Goal: Find specific page/section: Find specific page/section

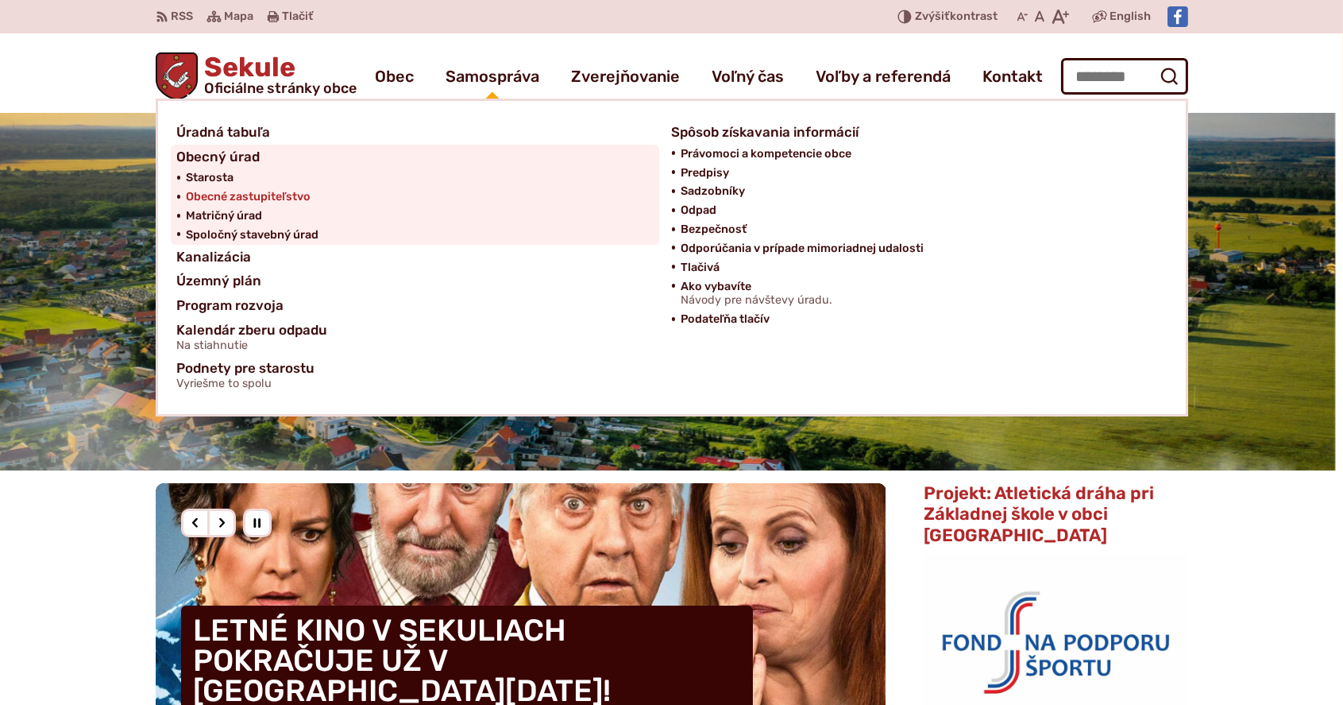
click at [280, 197] on span "Obecné zastupiteľstvo" at bounding box center [249, 196] width 125 height 19
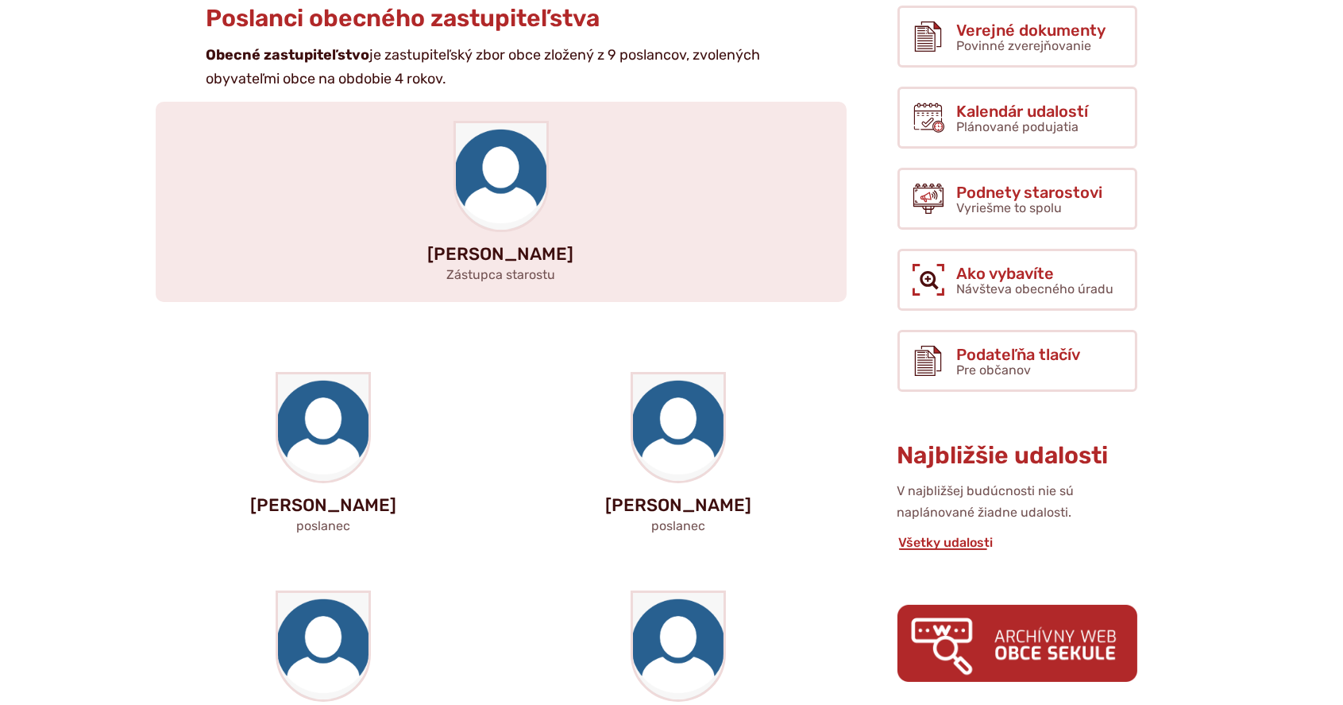
scroll to position [370, 0]
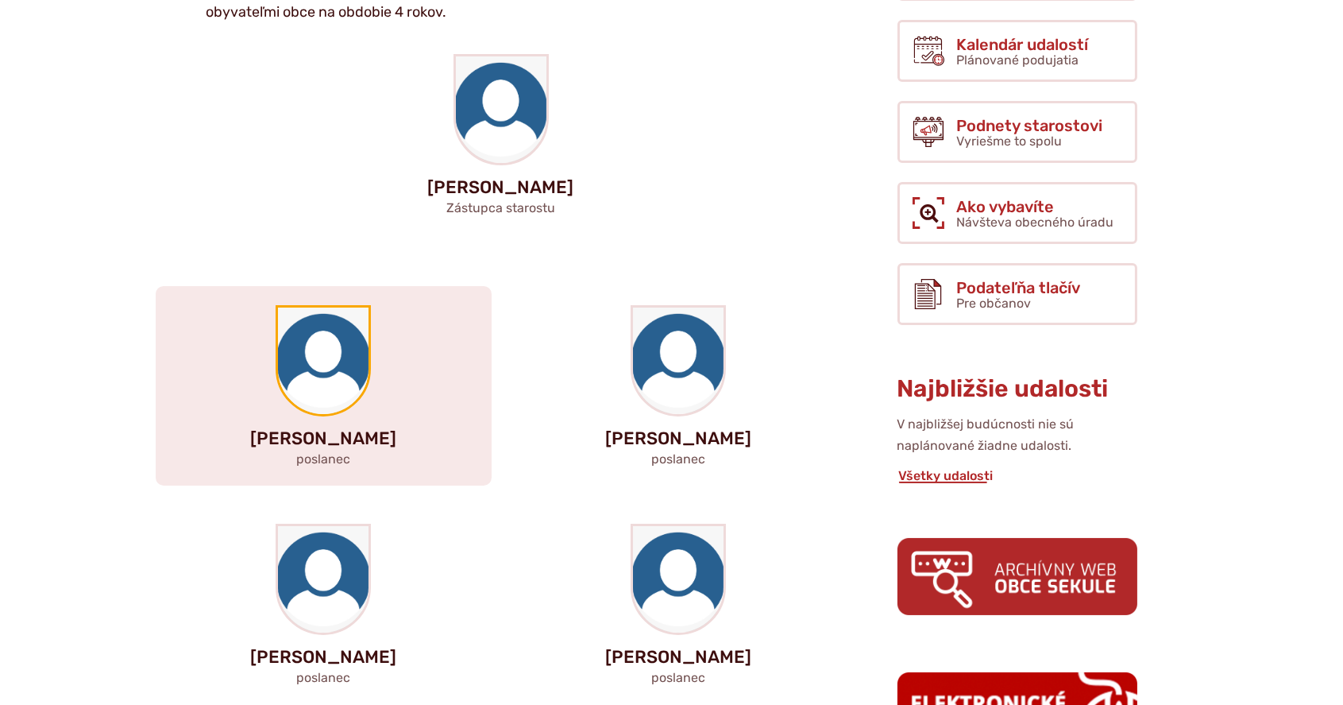
click at [314, 359] on img at bounding box center [323, 360] width 91 height 106
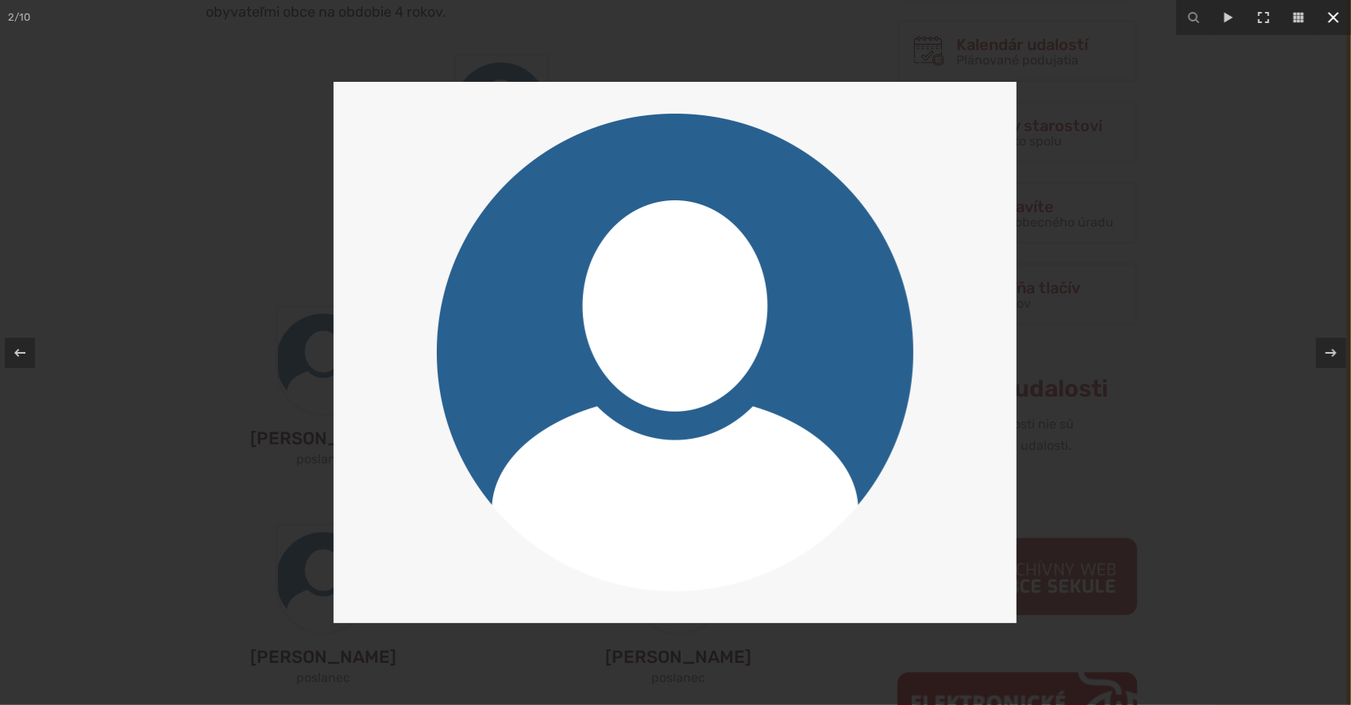
click at [1328, 18] on icon at bounding box center [1333, 17] width 19 height 19
